Goal: Transaction & Acquisition: Book appointment/travel/reservation

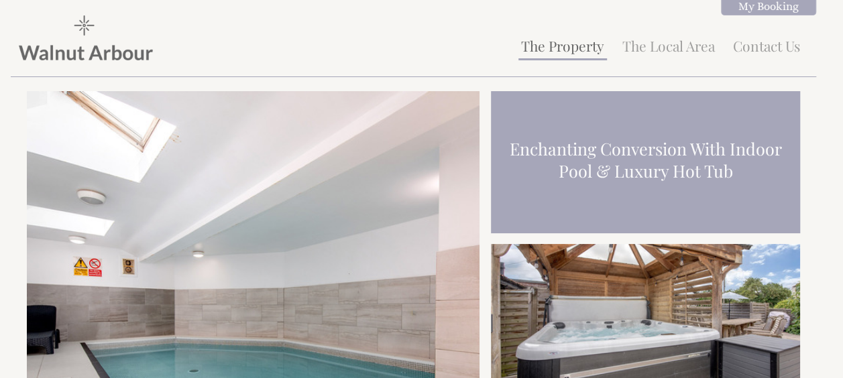
click at [572, 54] on link "The Property" at bounding box center [562, 45] width 83 height 19
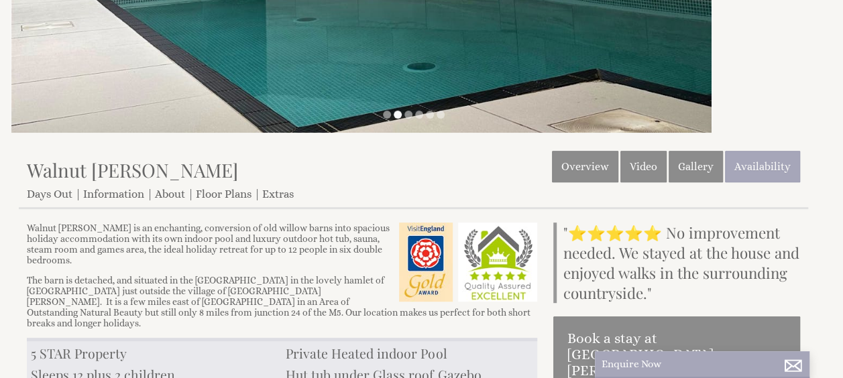
scroll to position [197, 0]
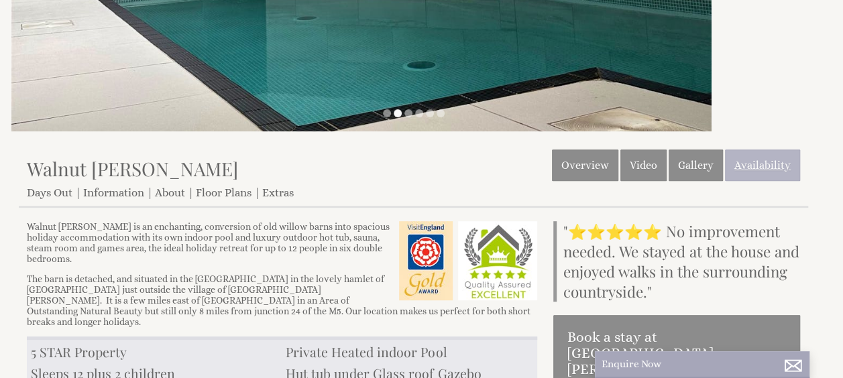
click at [786, 156] on link "Availability" at bounding box center [762, 166] width 75 height 32
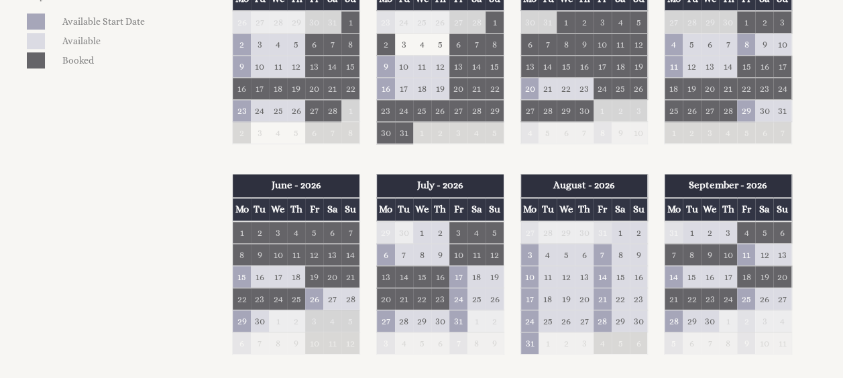
scroll to position [670, 0]
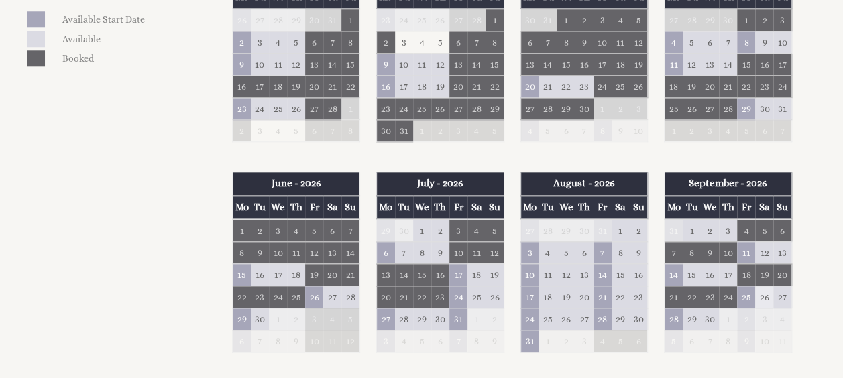
click at [767, 292] on td "26" at bounding box center [764, 297] width 18 height 22
click at [744, 292] on td "25" at bounding box center [746, 297] width 18 height 22
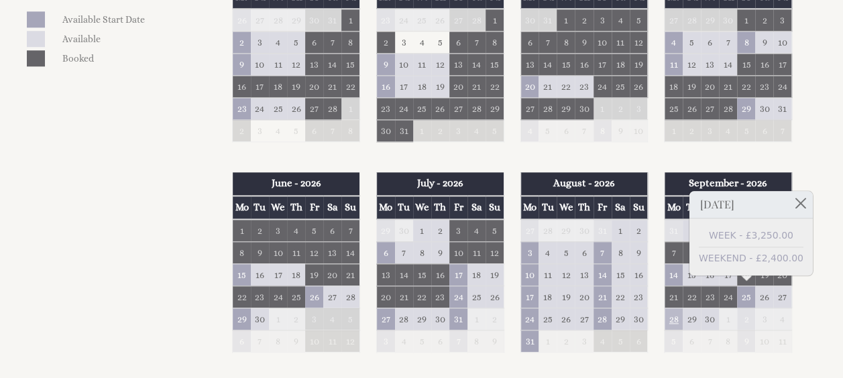
click at [677, 316] on td "28" at bounding box center [673, 319] width 18 height 22
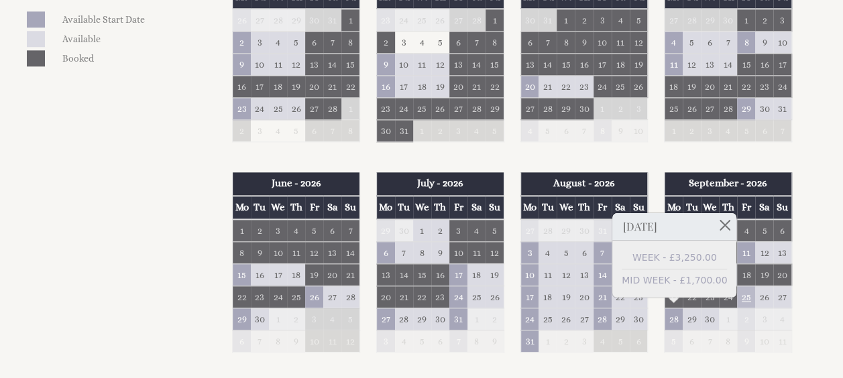
click at [745, 290] on td "25" at bounding box center [746, 297] width 18 height 22
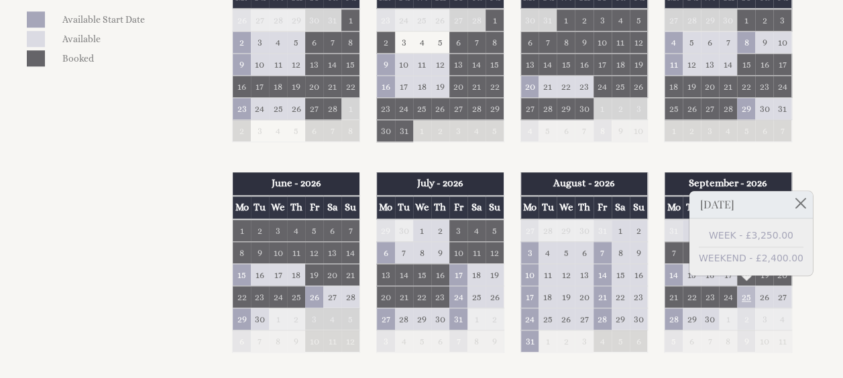
click at [750, 292] on td "25" at bounding box center [746, 297] width 18 height 22
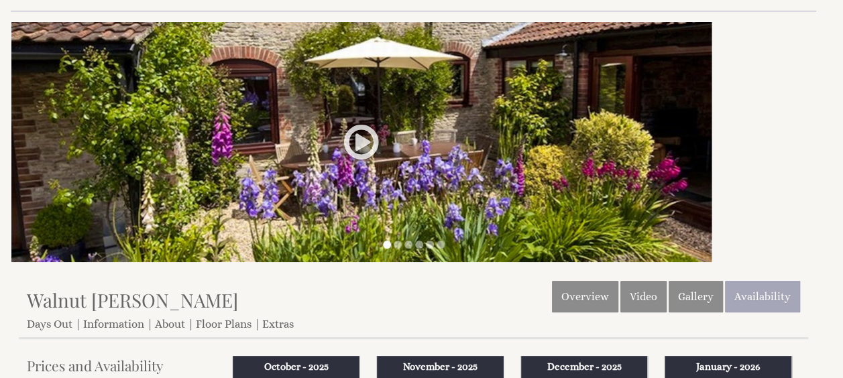
scroll to position [0, 0]
